Goal: Information Seeking & Learning: Check status

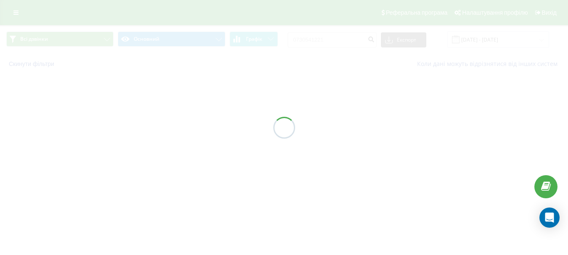
click at [338, 40] on div at bounding box center [284, 127] width 568 height 255
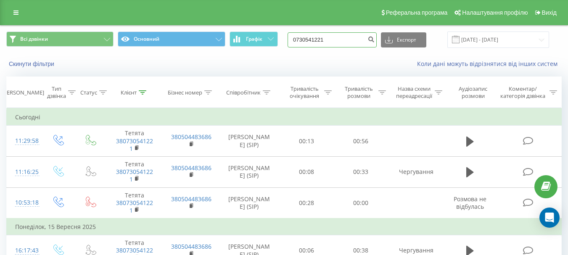
click at [339, 38] on input "0730541221" at bounding box center [332, 39] width 89 height 15
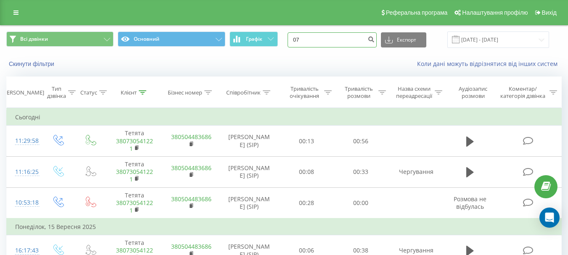
type input "0"
paste input "380442377777"
type input "380442377777"
click at [377, 44] on button "submit" at bounding box center [371, 39] width 11 height 15
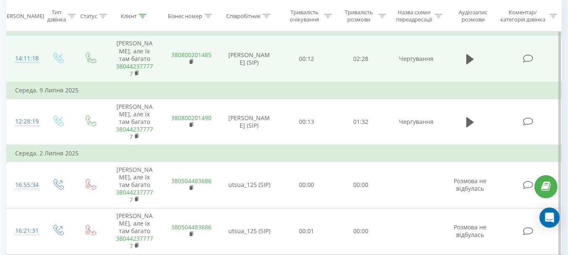
scroll to position [84, 0]
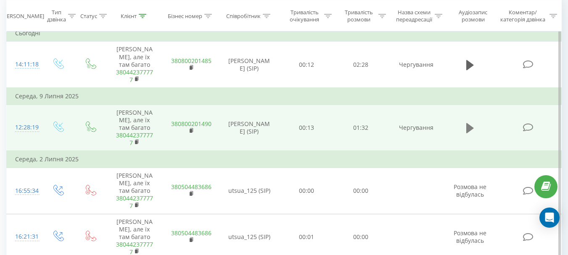
click at [466, 135] on button at bounding box center [470, 128] width 13 height 13
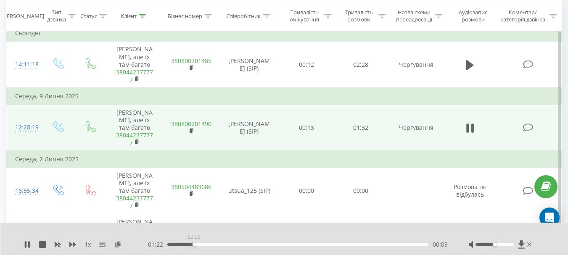
click at [194, 244] on div "00:09" at bounding box center [297, 245] width 261 height 3
click at [241, 245] on div "00:26" at bounding box center [297, 245] width 261 height 3
click at [260, 246] on div "00:32" at bounding box center [297, 245] width 261 height 3
click at [29, 245] on icon at bounding box center [29, 244] width 2 height 7
